Goal: Information Seeking & Learning: Learn about a topic

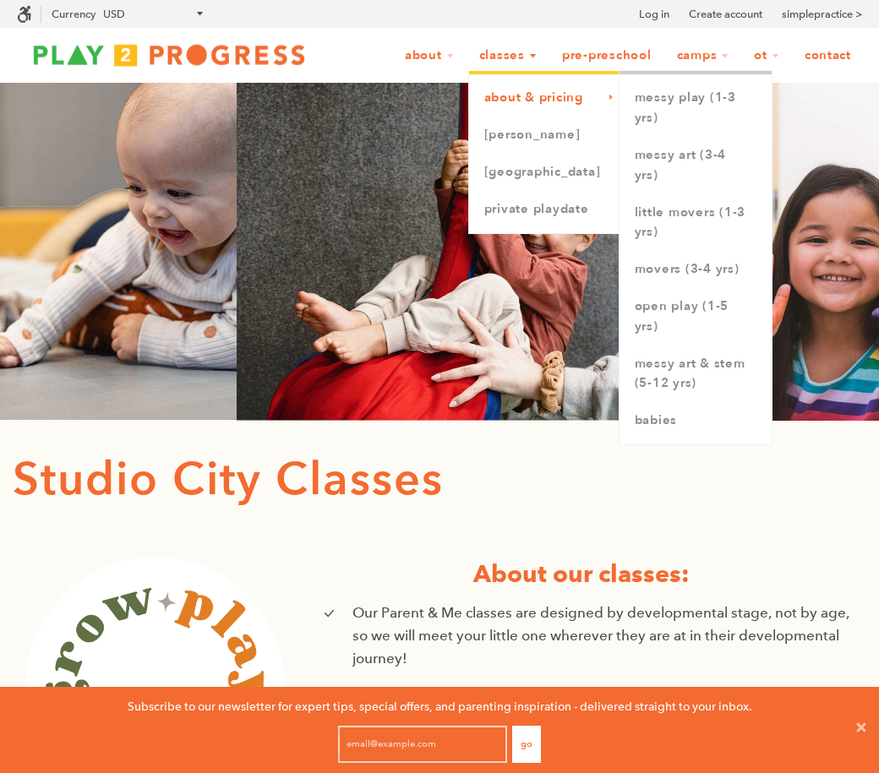
click at [497, 95] on link "About & Pricing" at bounding box center [544, 97] width 150 height 37
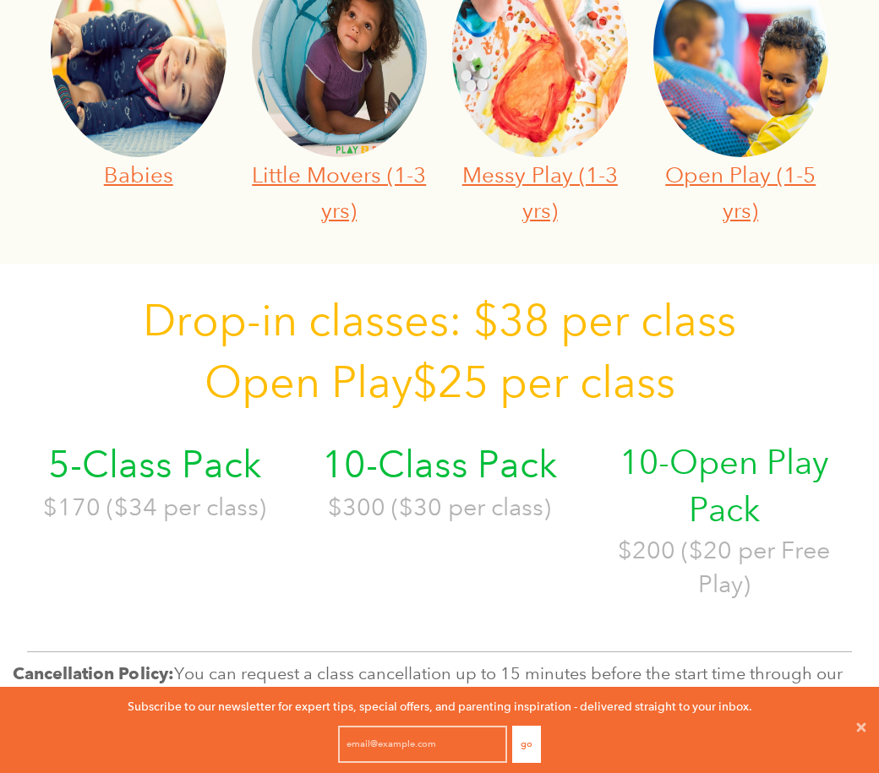
scroll to position [741, 0]
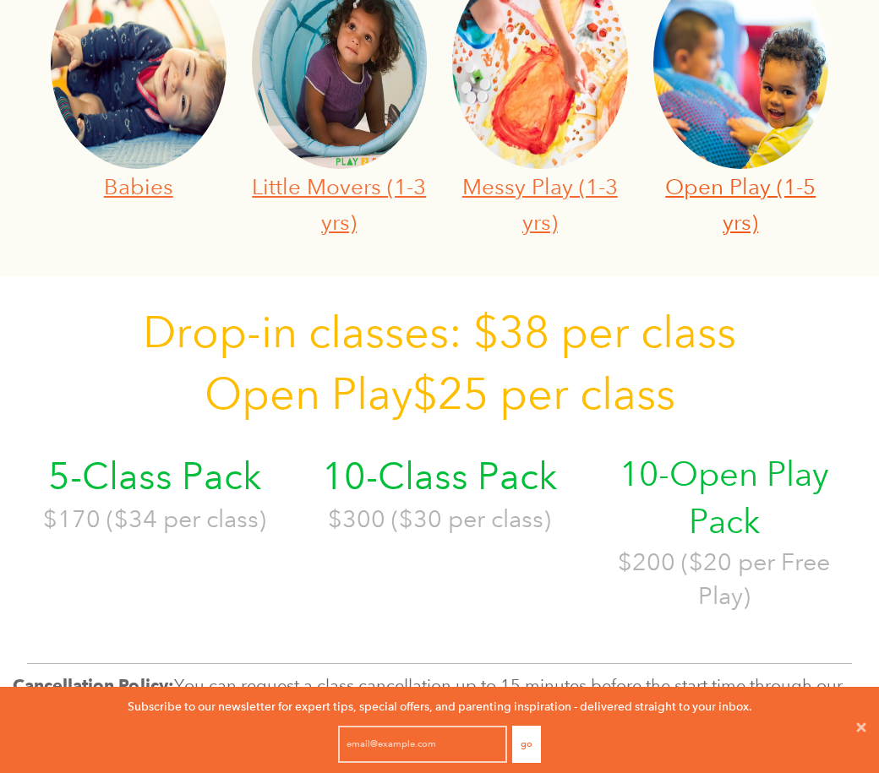
click at [727, 185] on link "Open Play (1-5 yrs)" at bounding box center [740, 204] width 150 height 62
click at [564, 193] on link "Messy Play (1-3 yrs)" at bounding box center [540, 204] width 156 height 62
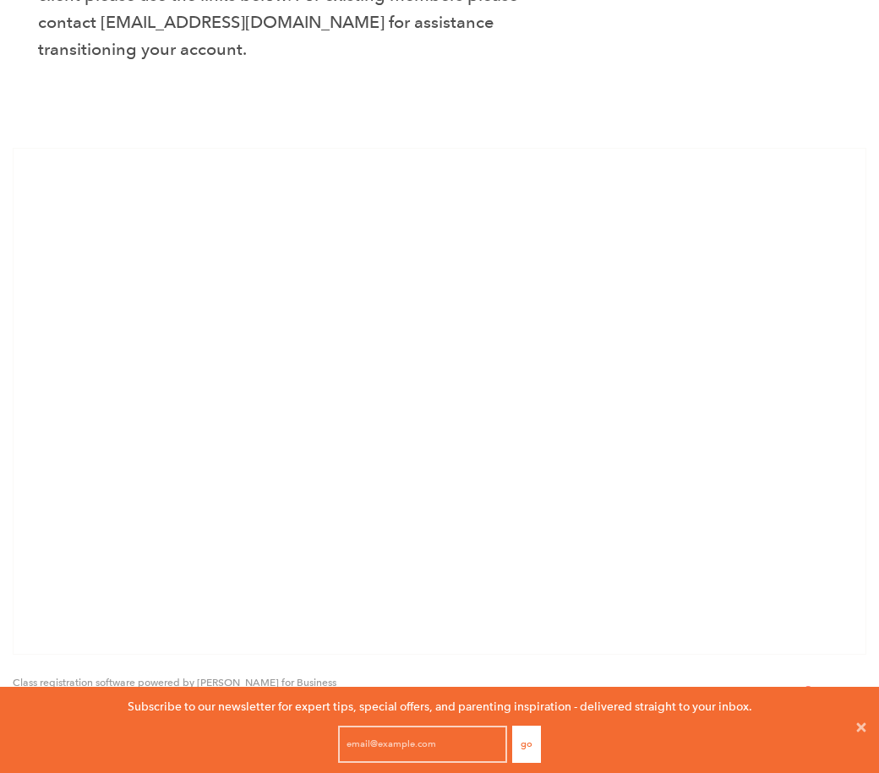
scroll to position [1149, 0]
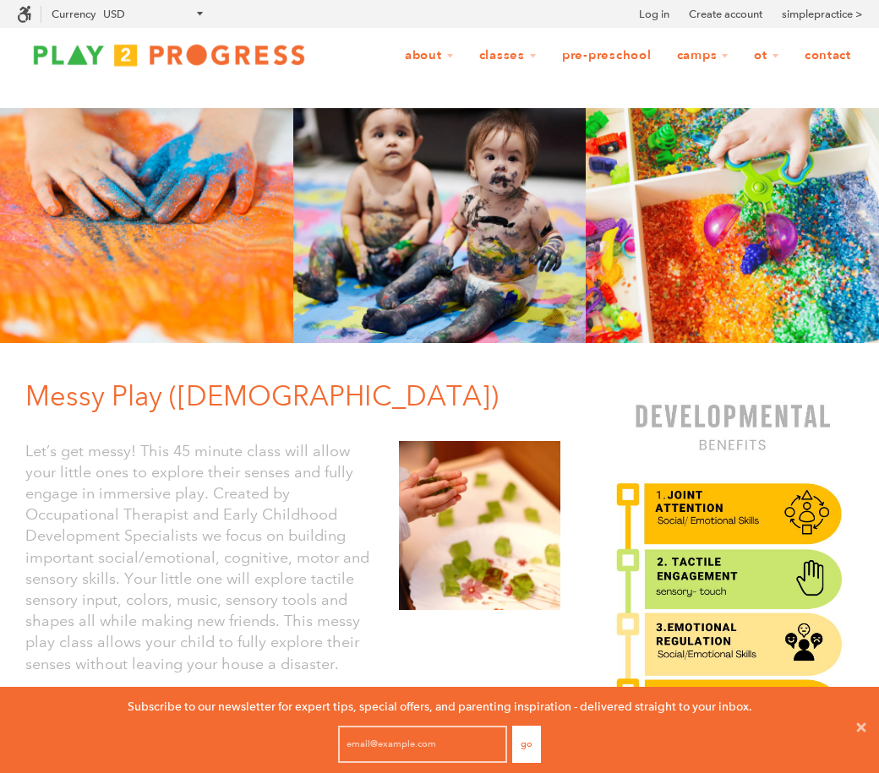
click at [827, 52] on link "Contact" at bounding box center [828, 56] width 68 height 32
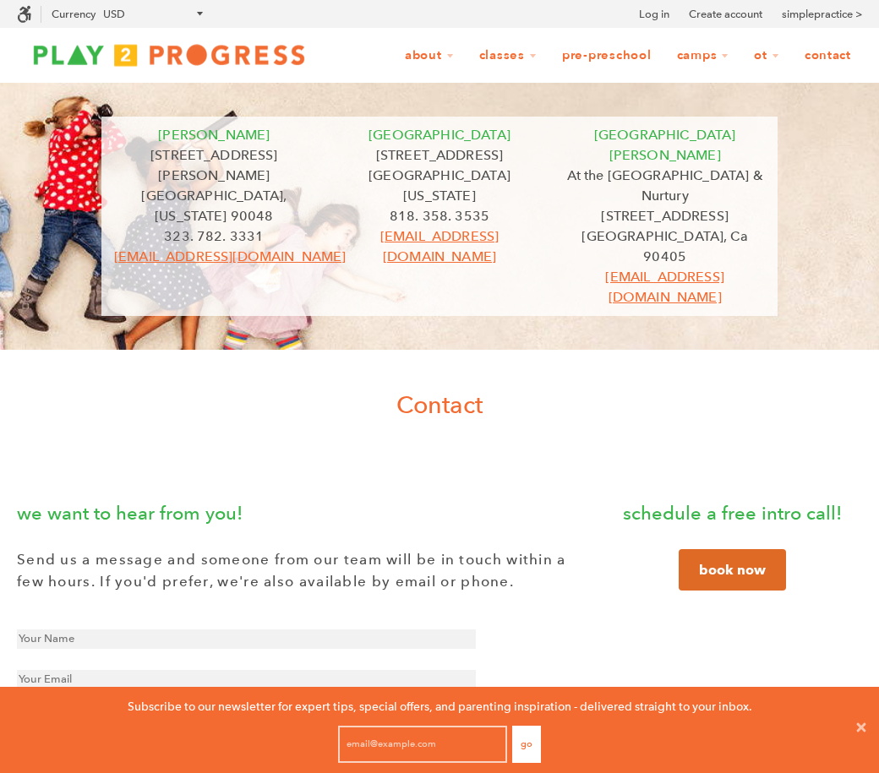
scroll to position [1, 1]
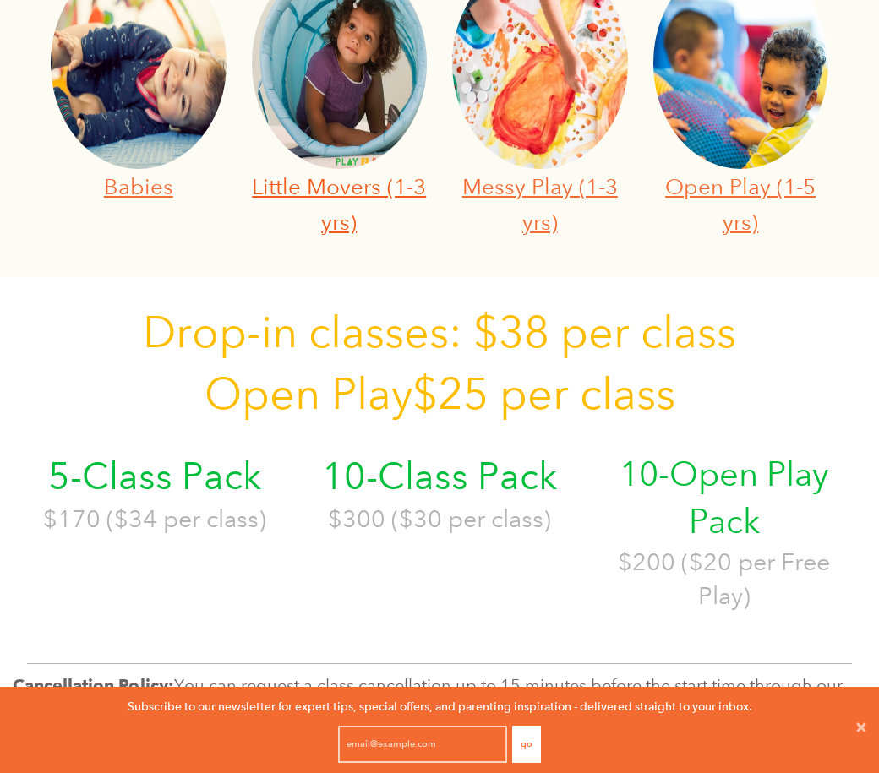
scroll to position [1, 1]
click at [337, 199] on link "Little Movers (1-3 yrs)" at bounding box center [339, 204] width 174 height 62
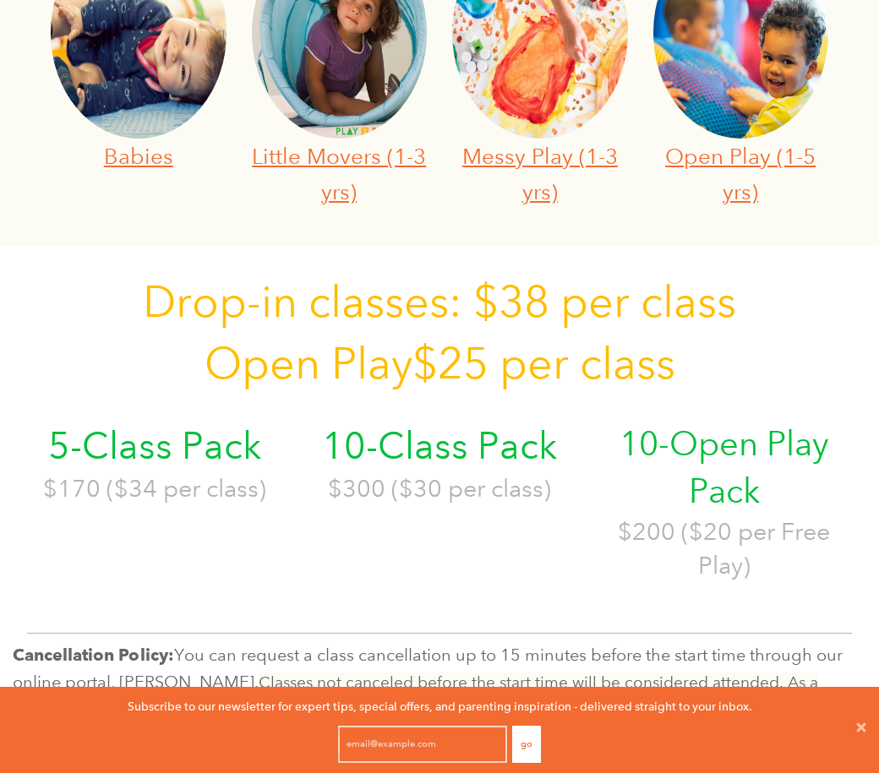
scroll to position [762, 0]
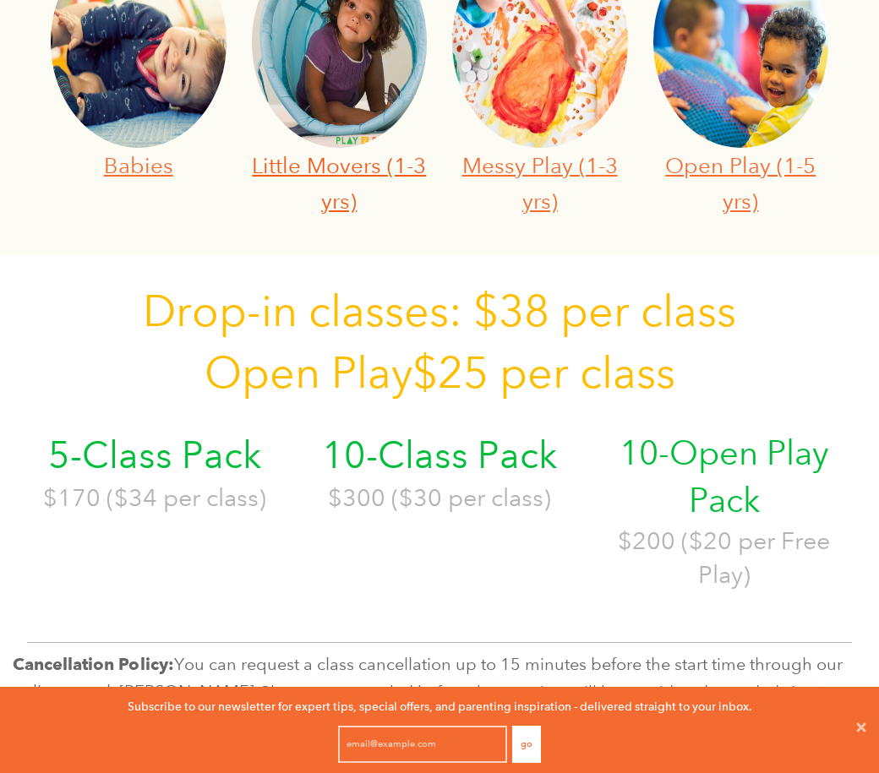
click at [310, 172] on link "Little Movers (1-3 yrs)" at bounding box center [339, 183] width 174 height 62
click at [515, 166] on link "Messy Play (1-3 yrs)" at bounding box center [540, 183] width 156 height 62
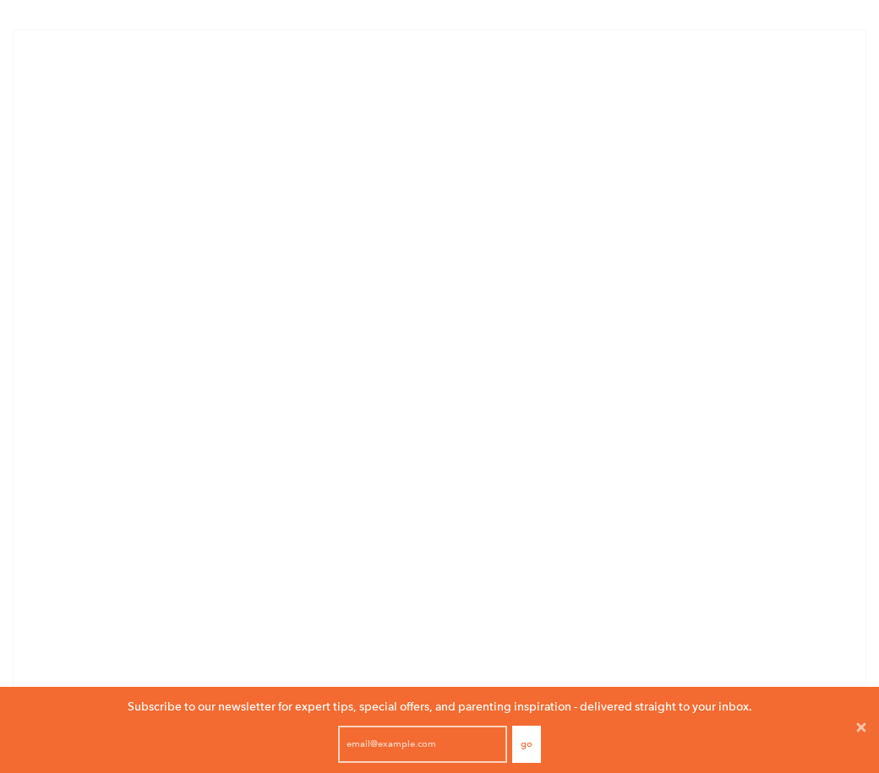
scroll to position [1672, 0]
